Goal: Information Seeking & Learning: Find specific fact

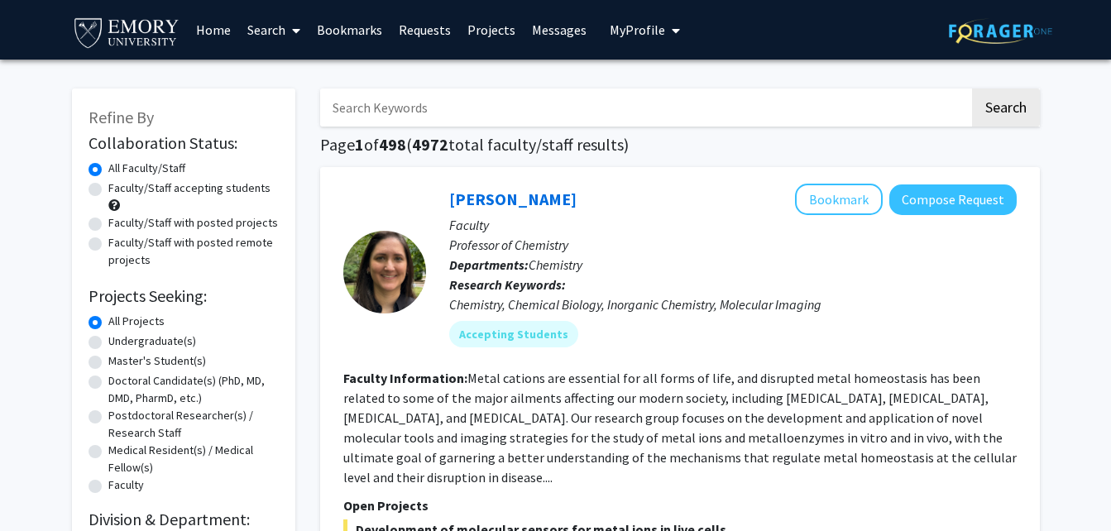
click at [538, 31] on link "Messages" at bounding box center [559, 30] width 71 height 58
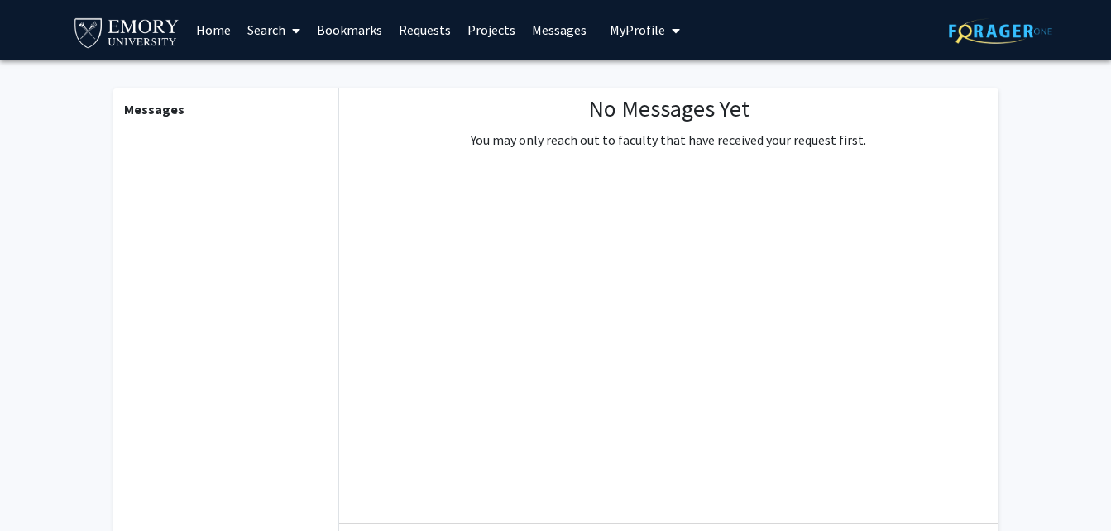
click at [399, 22] on link "Requests" at bounding box center [425, 30] width 69 height 58
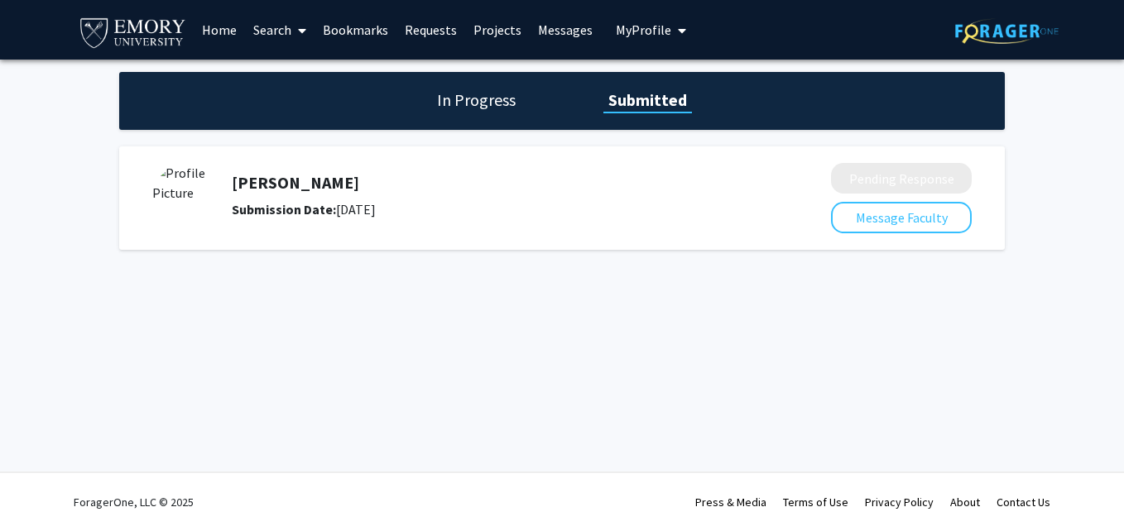
click at [476, 89] on h1 "In Progress" at bounding box center [476, 100] width 89 height 23
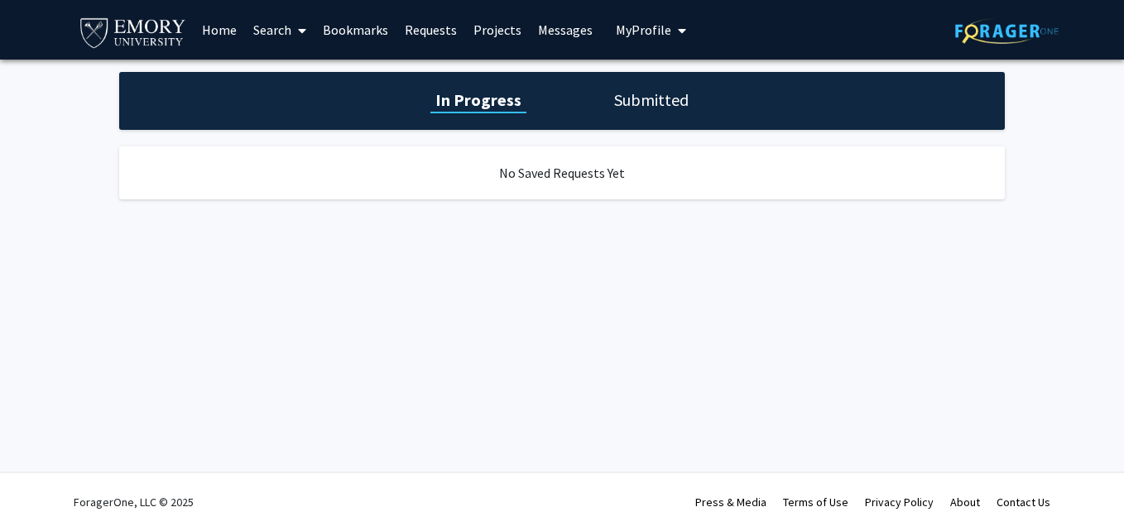
click at [635, 89] on h1 "Submitted" at bounding box center [651, 100] width 84 height 23
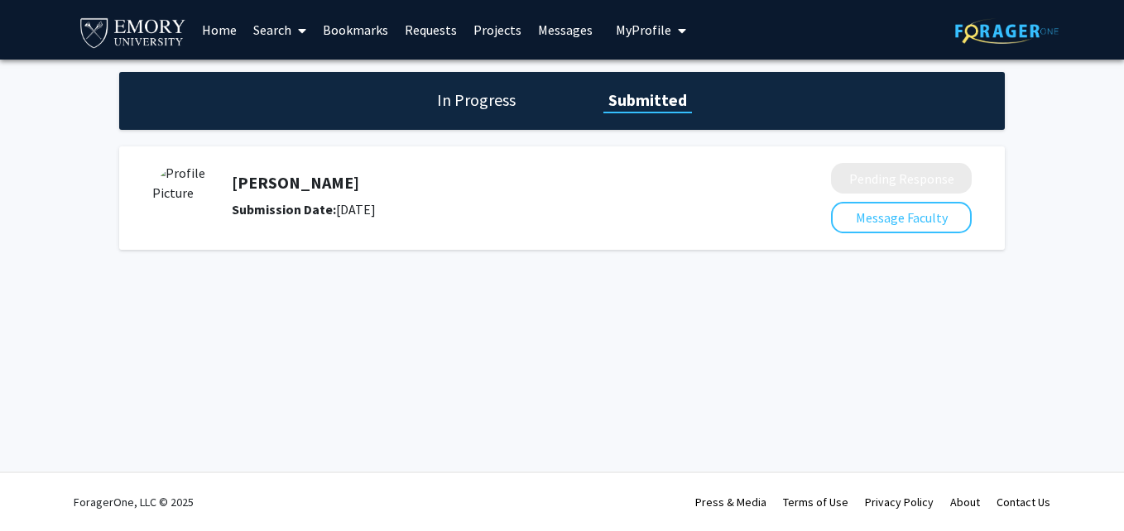
click at [244, 199] on div "[PERSON_NAME] Submission Date: [DATE]" at bounding box center [487, 196] width 511 height 46
click at [276, 31] on link "Search" at bounding box center [279, 30] width 69 height 58
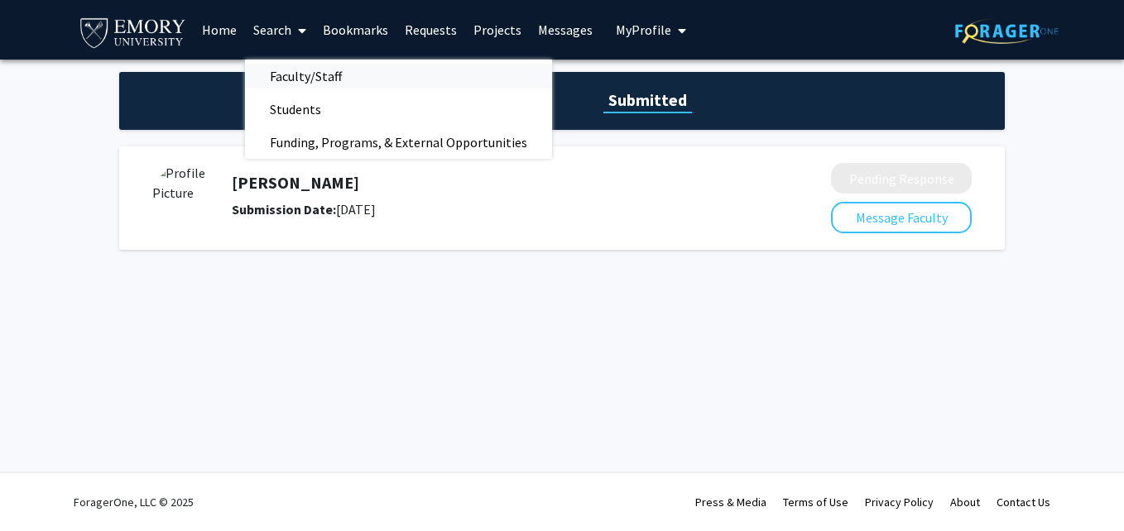
click at [297, 73] on span "Faculty/Staff" at bounding box center [306, 76] width 122 height 33
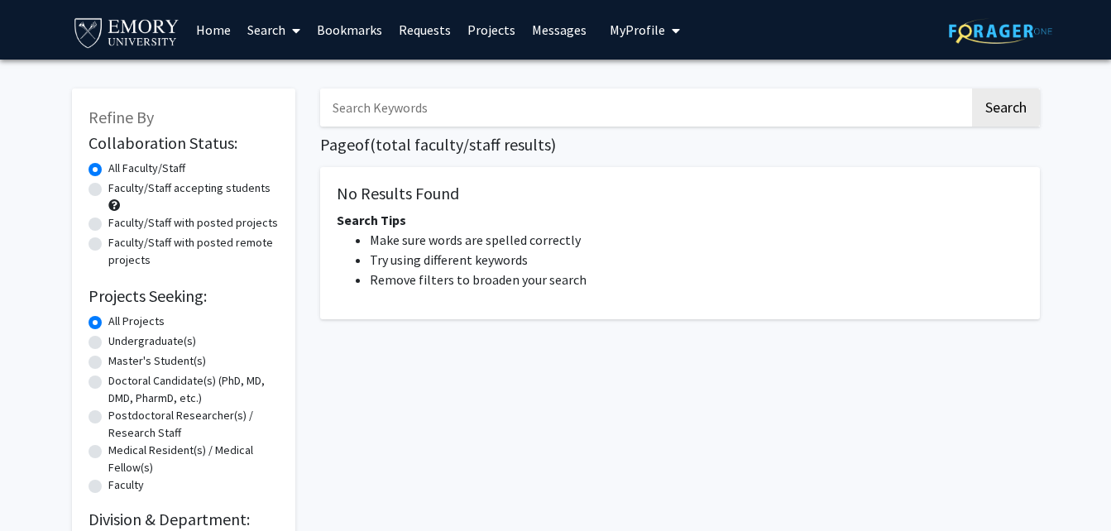
click at [454, 117] on input "Search Keywords" at bounding box center [644, 108] width 649 height 38
type input "w"
type input "[PERSON_NAME]"
click at [972, 89] on button "Search" at bounding box center [1006, 108] width 68 height 38
